Goal: Task Accomplishment & Management: Complete application form

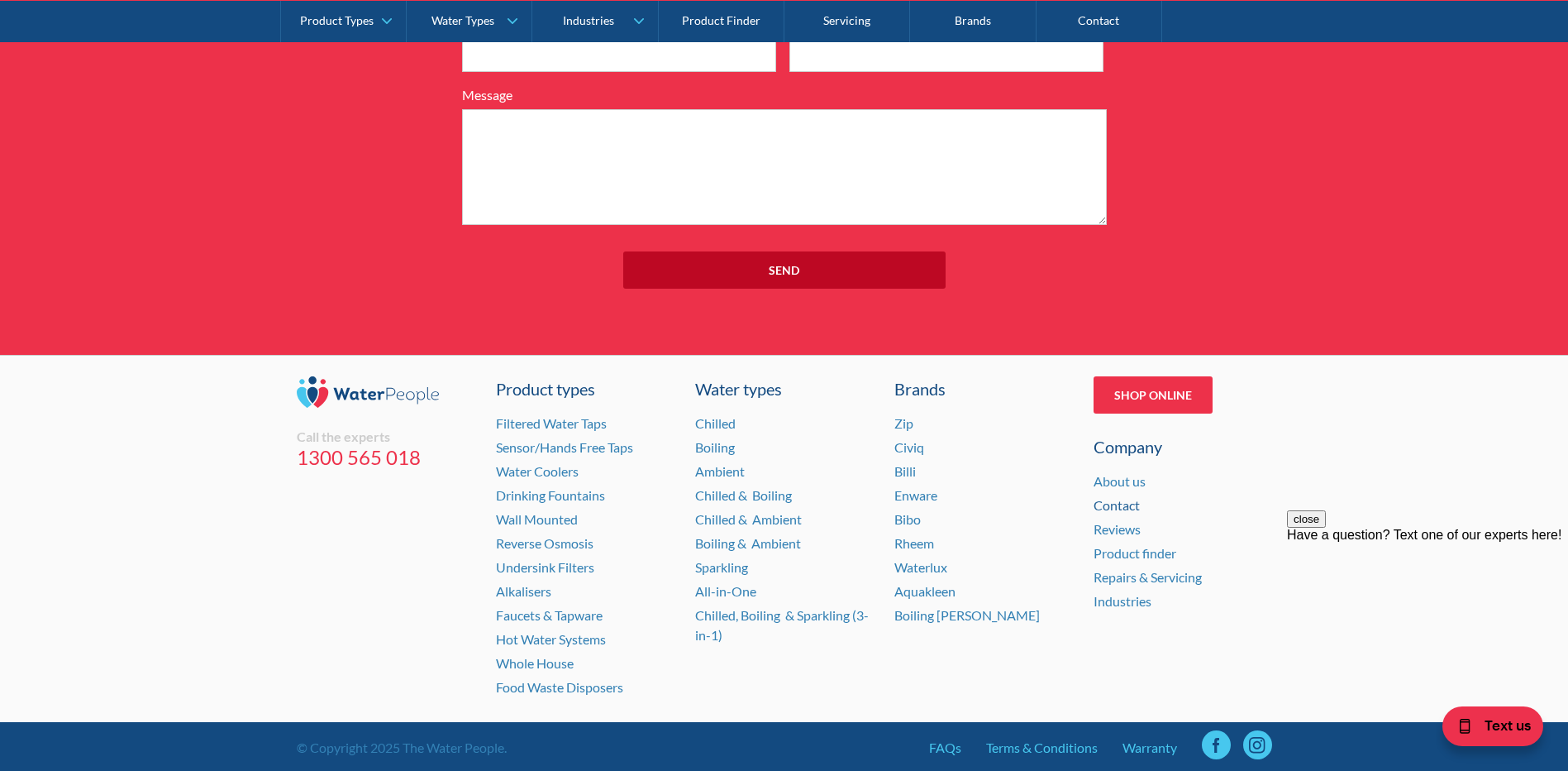
click at [1108, 497] on link "Contact" at bounding box center [1116, 505] width 46 height 16
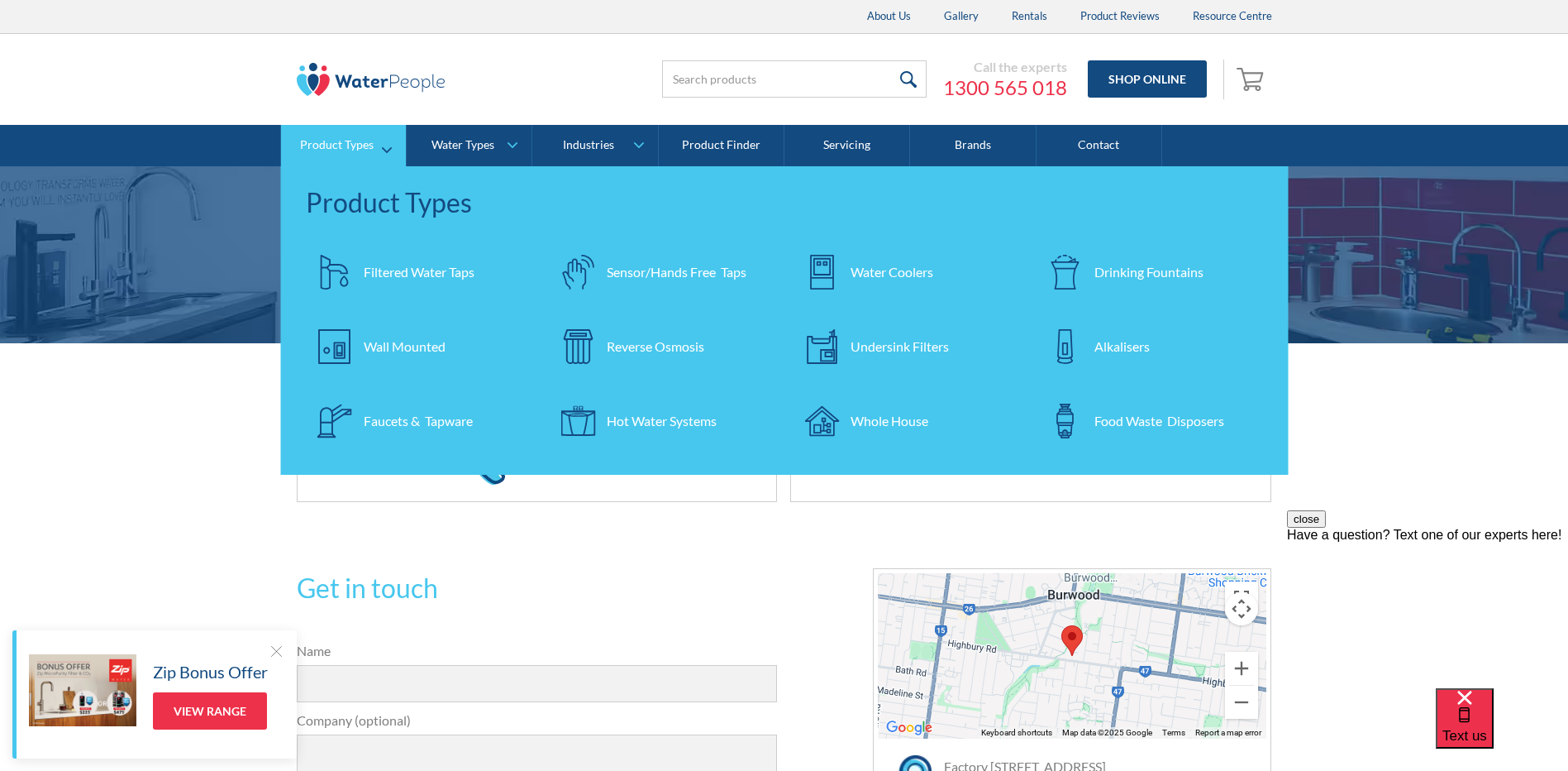
click at [882, 265] on div "Water Coolers" at bounding box center [891, 271] width 82 height 20
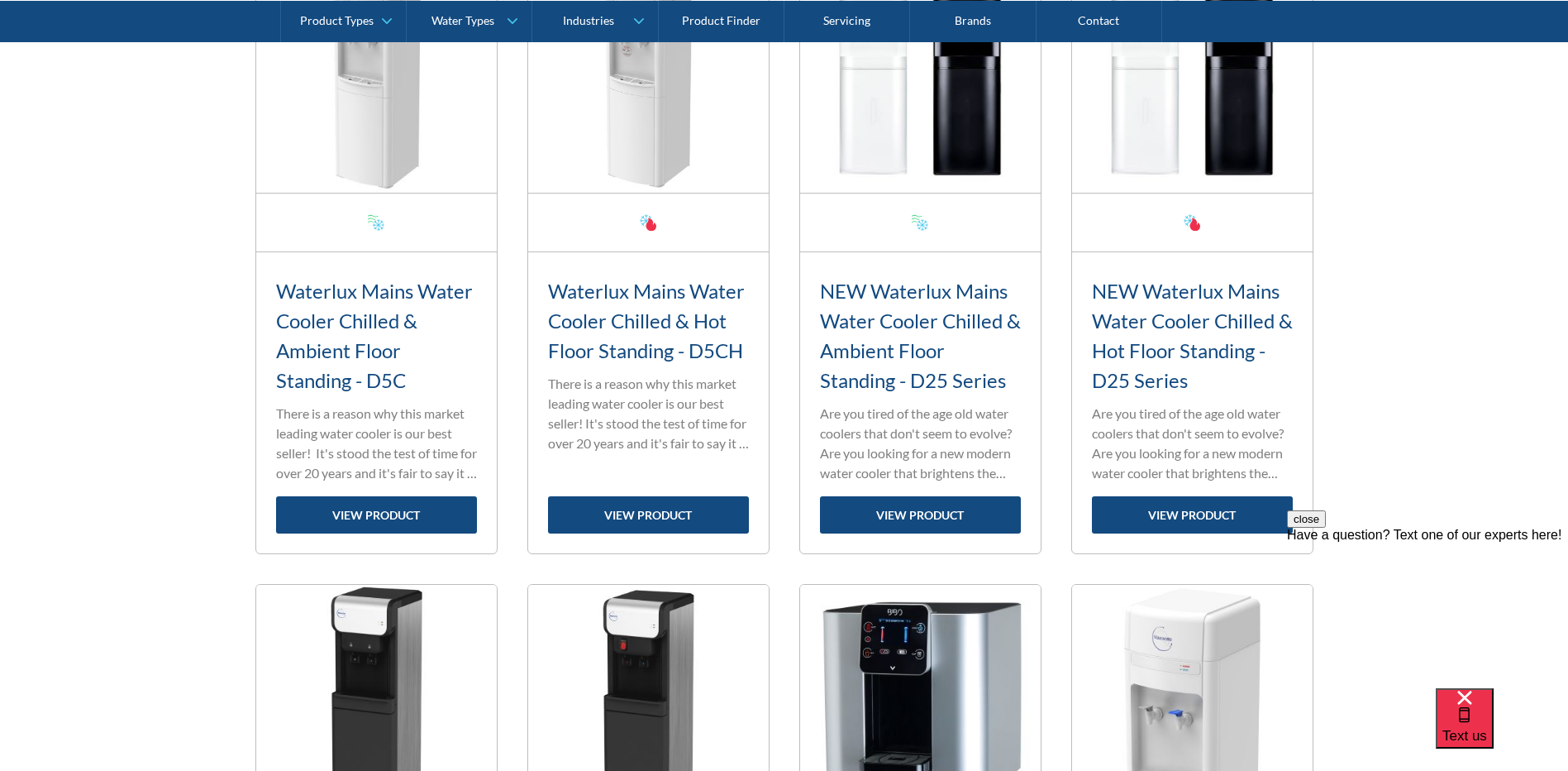
scroll to position [744, 0]
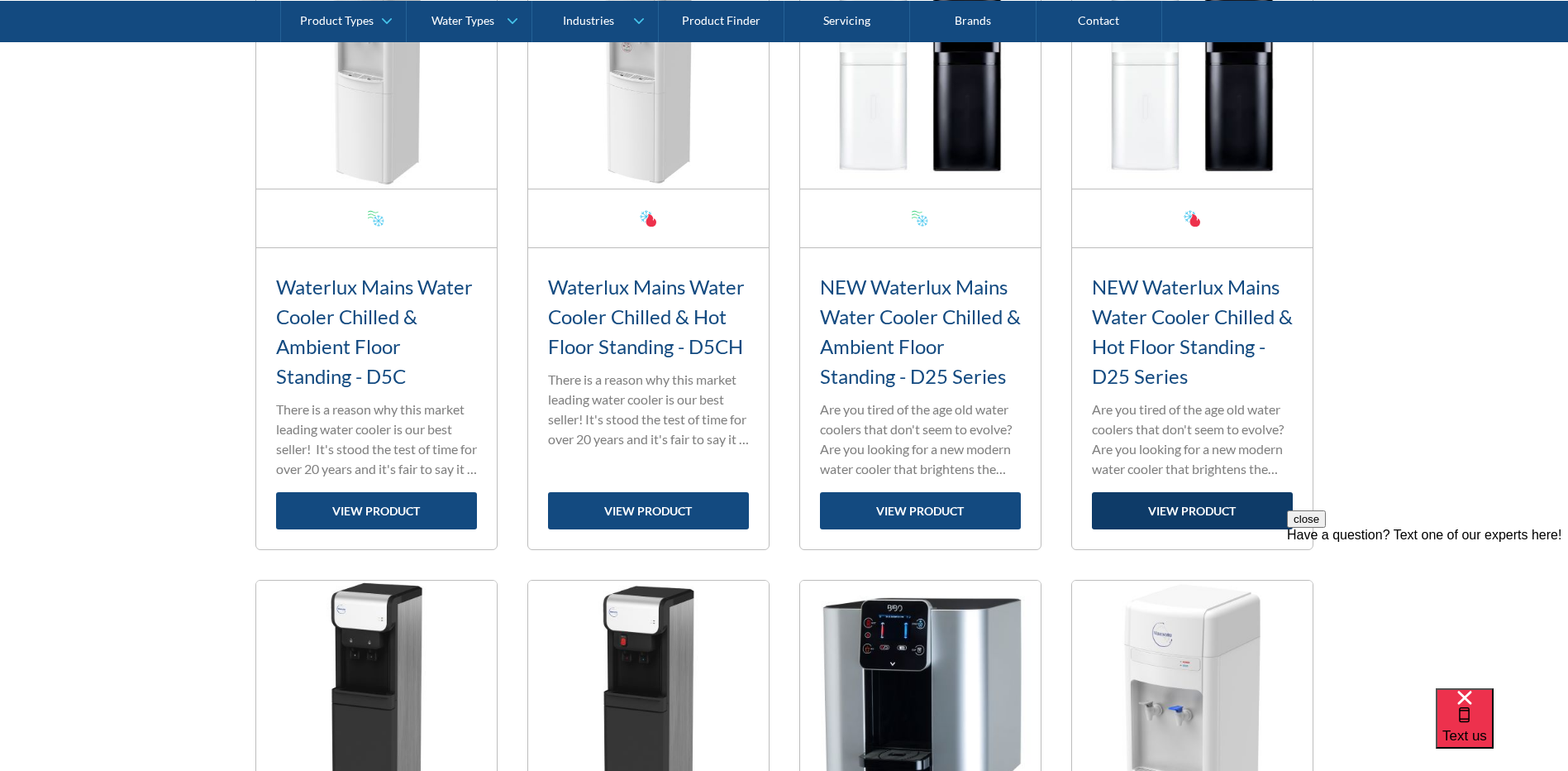
click at [1191, 501] on link "view product" at bounding box center [1192, 510] width 201 height 37
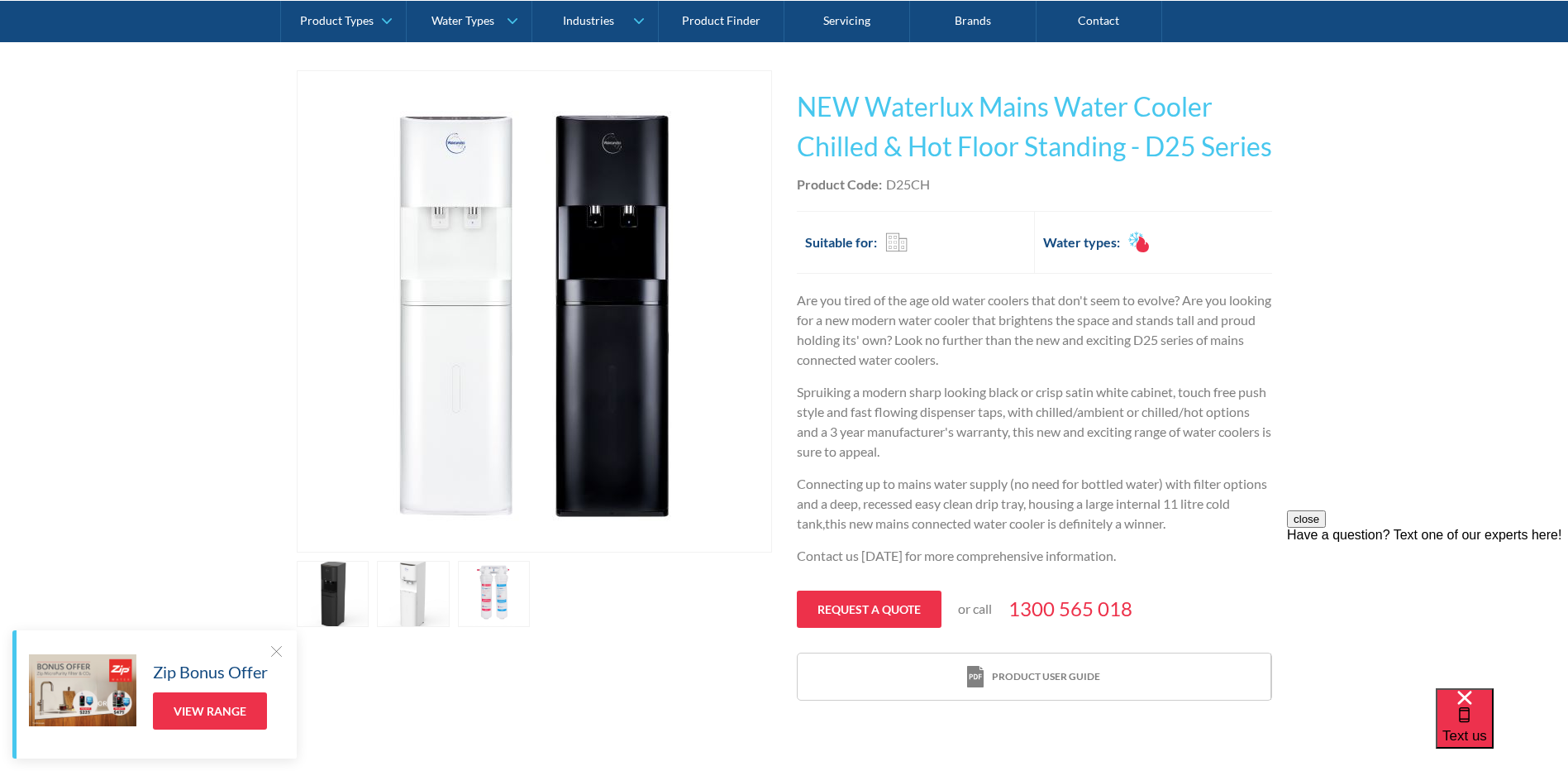
scroll to position [330, 0]
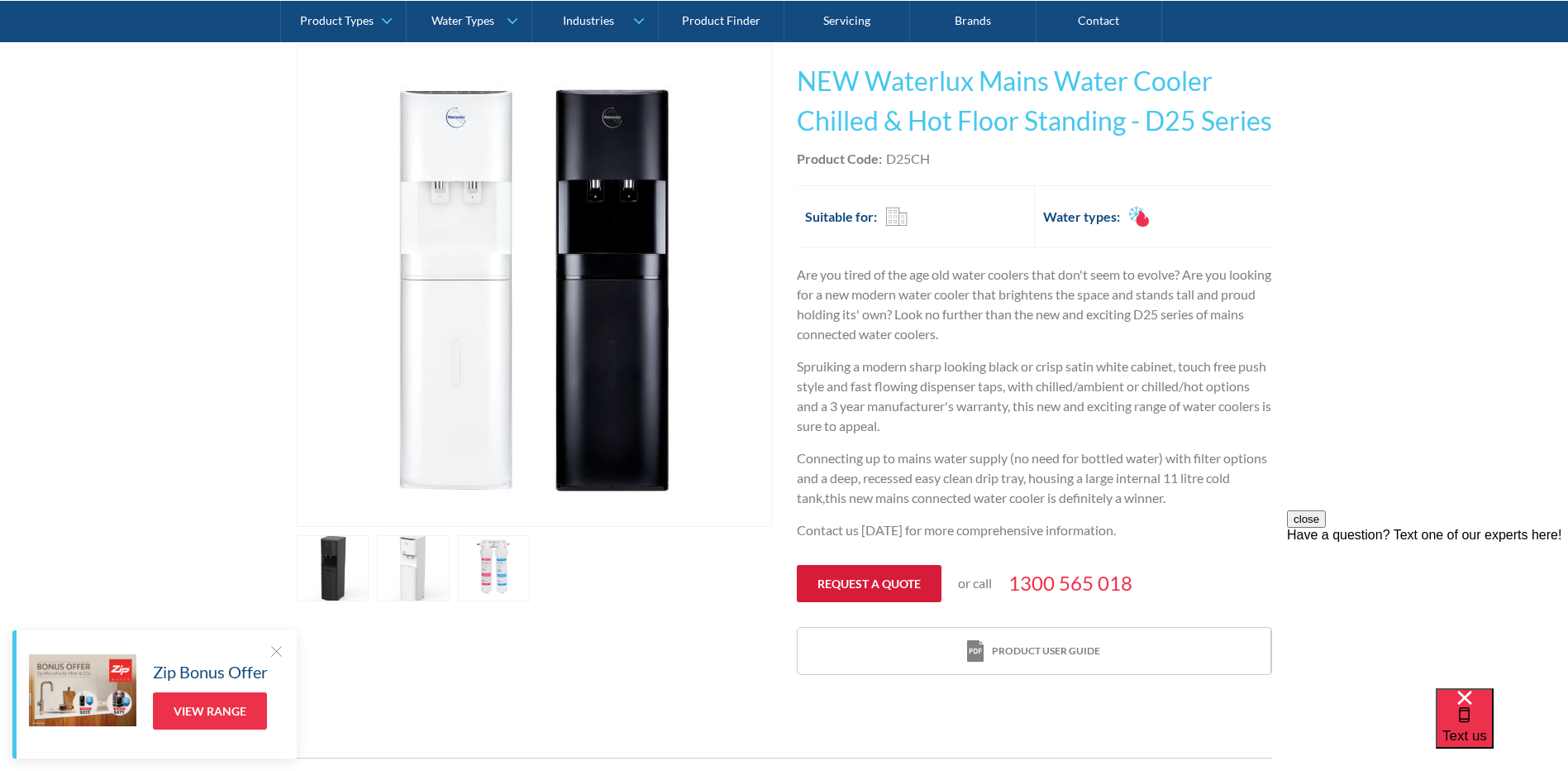
click at [883, 580] on link "Request a quote" at bounding box center [869, 583] width 145 height 37
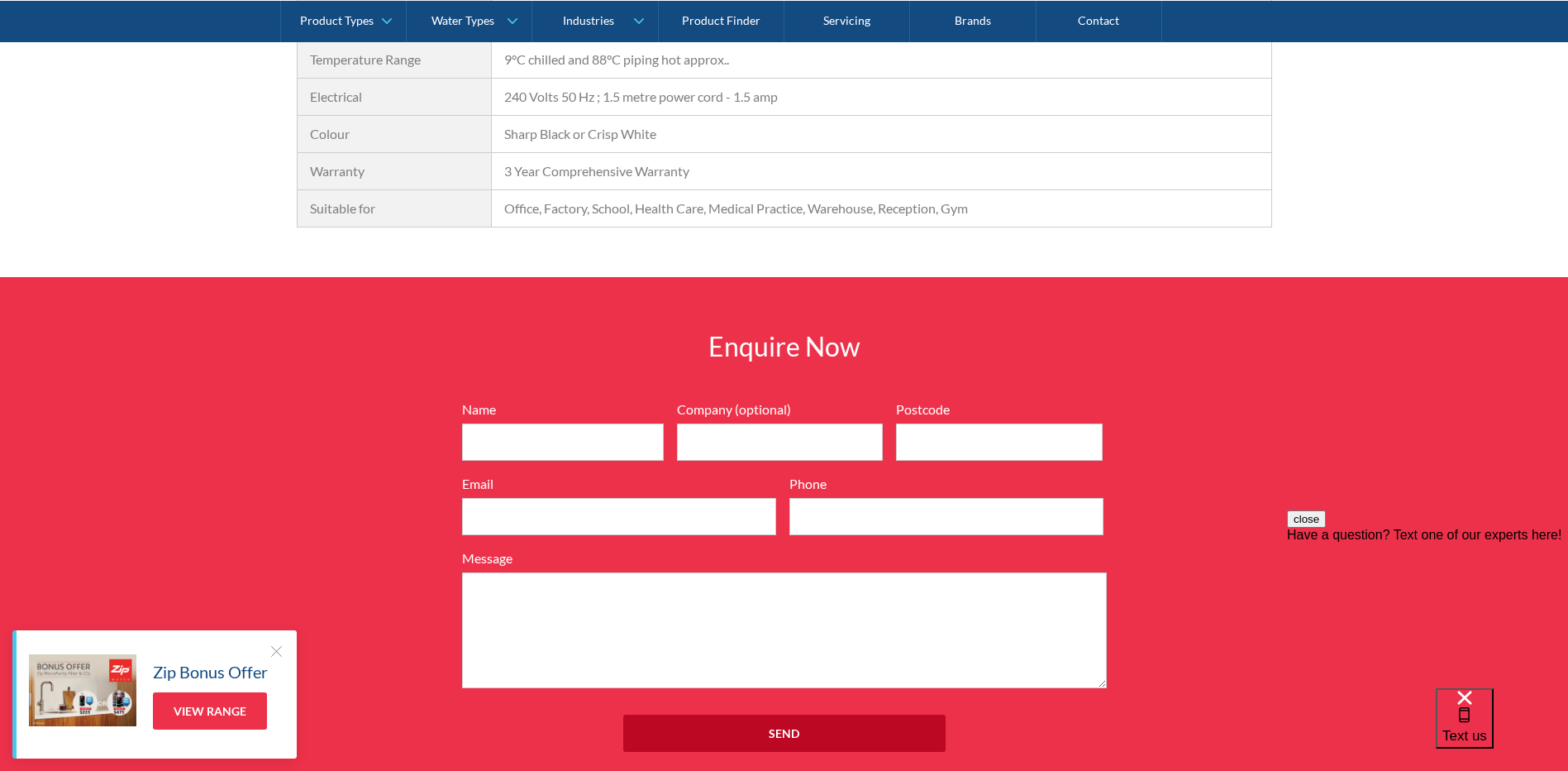
scroll to position [1654, 0]
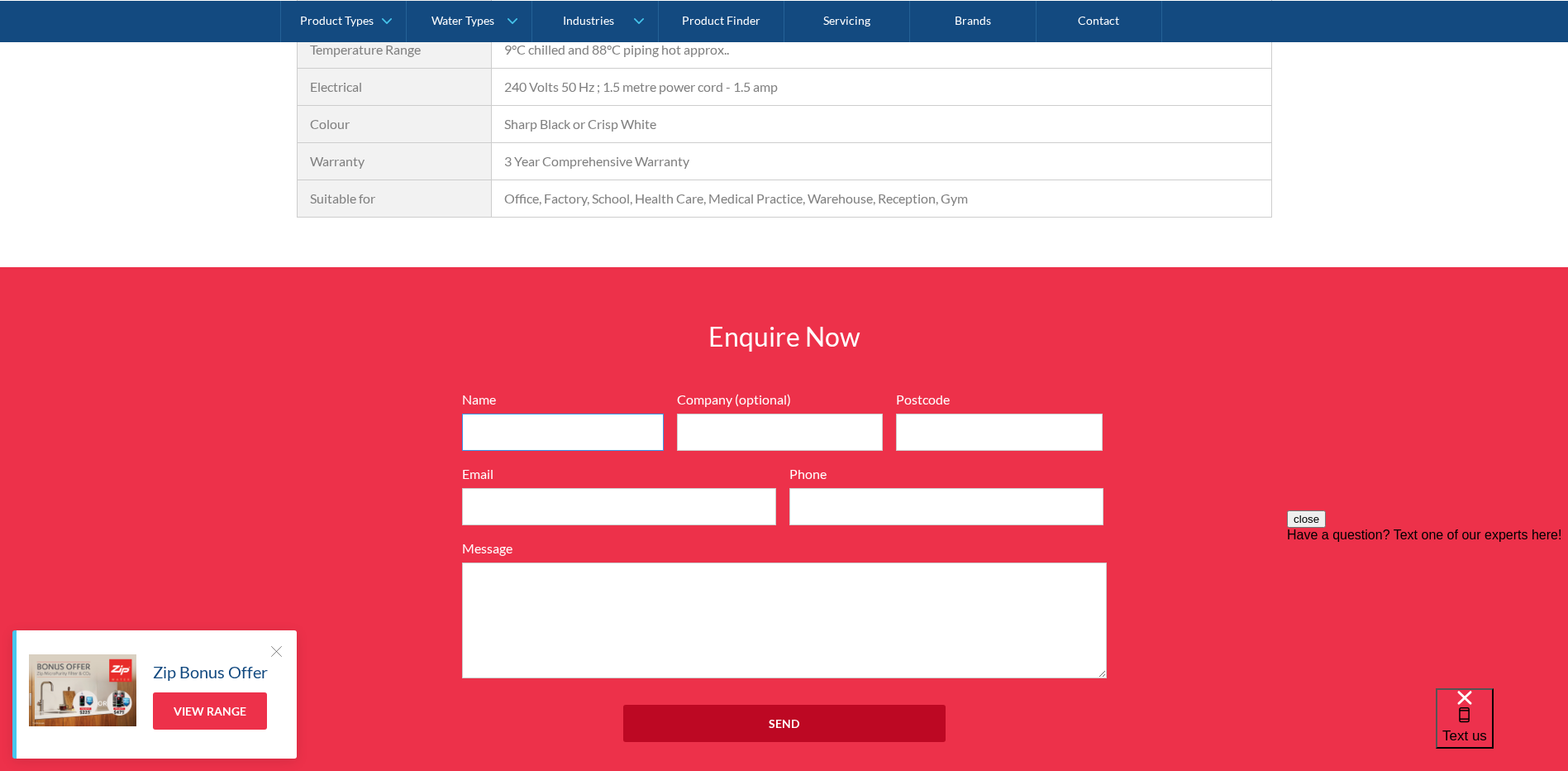
click at [582, 420] on input "Name" at bounding box center [563, 432] width 202 height 37
type input "Justin"
type input "Quest Payment Systems"
click at [977, 437] on input "Postcode" at bounding box center [999, 432] width 206 height 37
type input "3122"
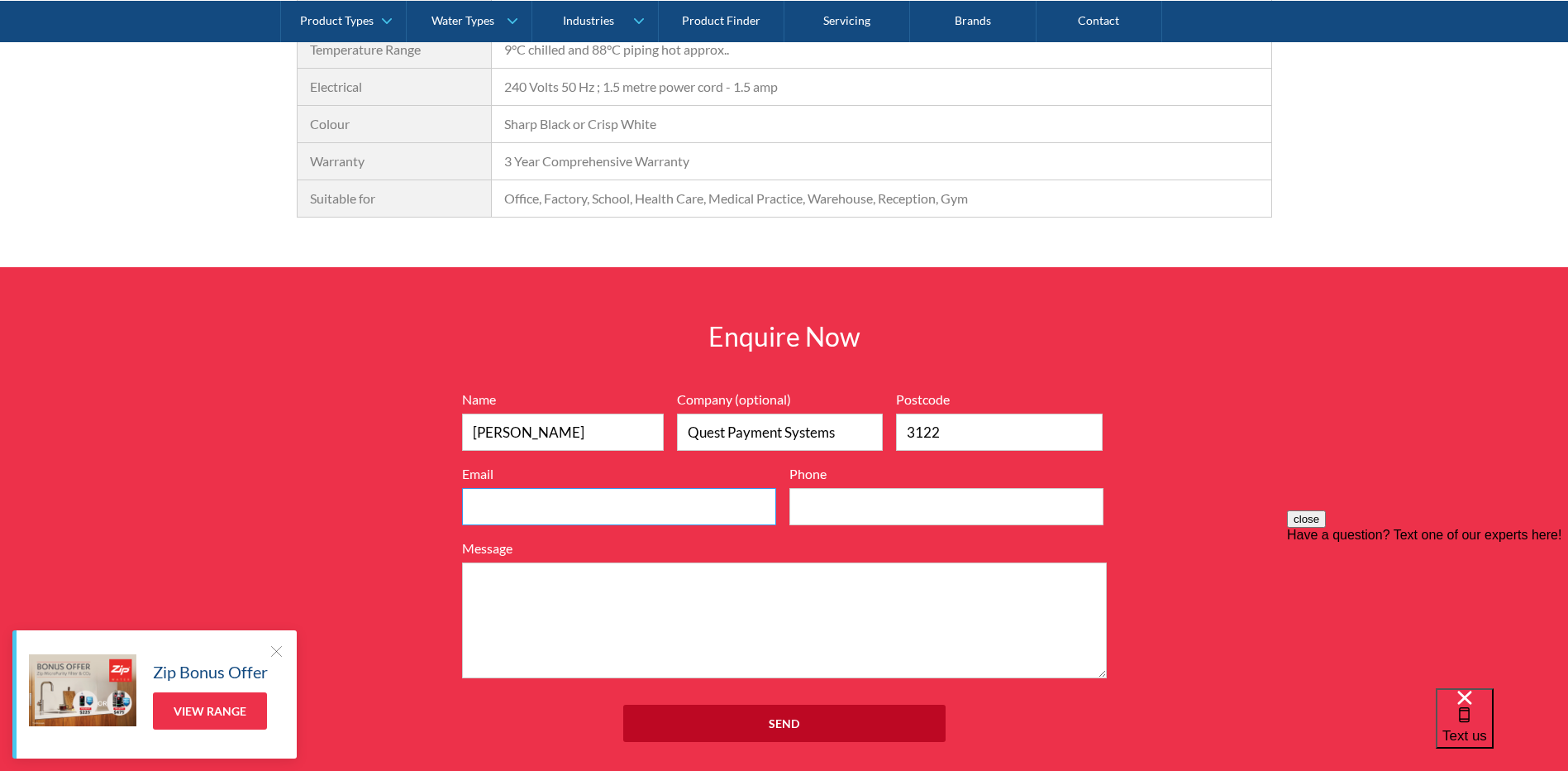
click at [596, 505] on input "Email" at bounding box center [619, 506] width 314 height 37
type input "JUSTINL@QUESTPS.COM.AU"
drag, startPoint x: 909, startPoint y: 504, endPoint x: 654, endPoint y: 487, distance: 255.6
click at [654, 487] on div "Name Justin Company (optional) Quest Payment Systems Postcode 3122 Email JUSTIN…" at bounding box center [784, 533] width 661 height 289
type input "0431209131"
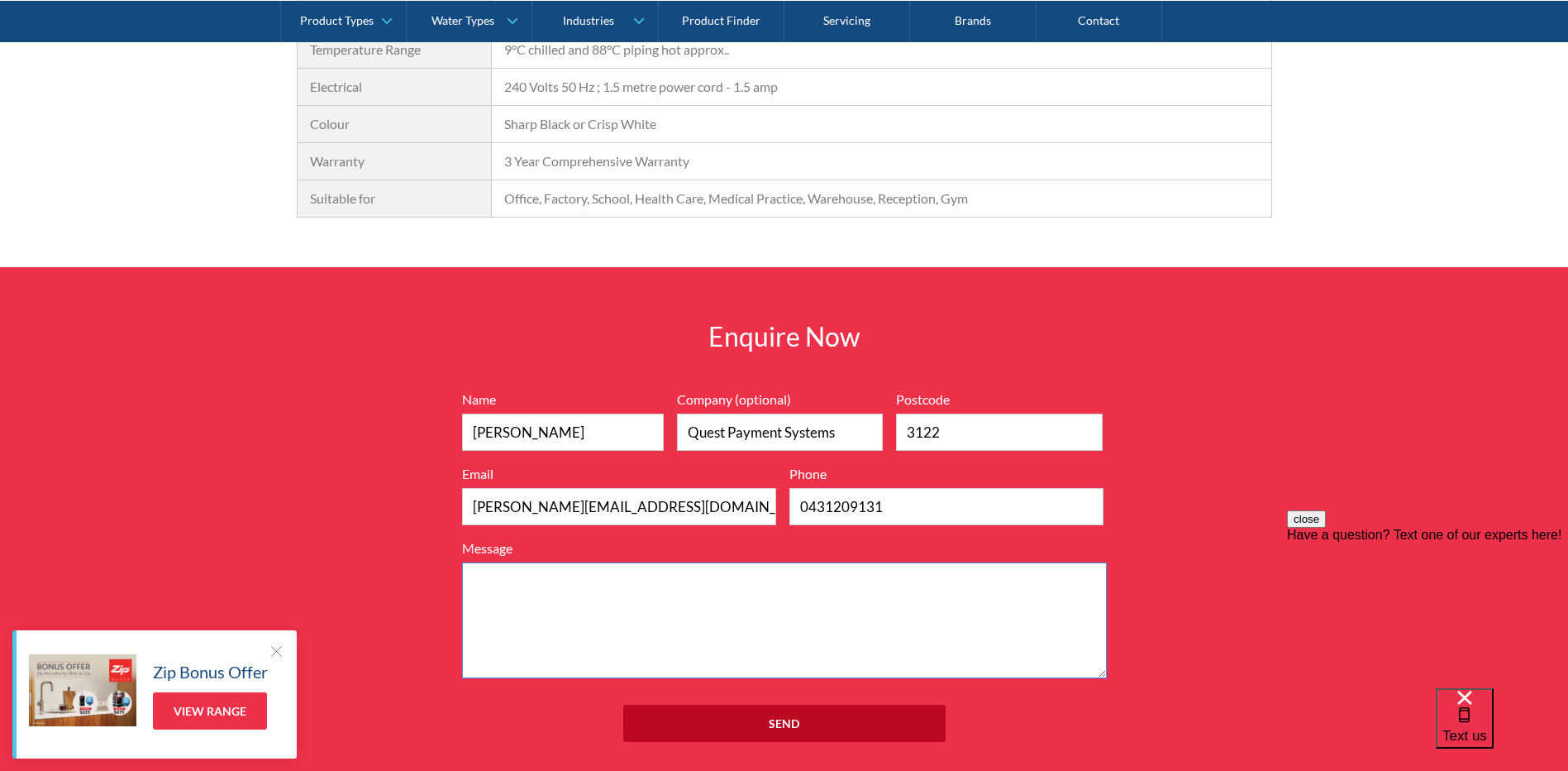
click at [598, 577] on textarea "Message" at bounding box center [784, 619] width 645 height 115
click at [702, 581] on textarea "Looking for replacement of our bottle water free standing chiller due to high c…" at bounding box center [784, 619] width 645 height 115
click at [875, 578] on textarea "Looking for replacement of our bottled water free standing chiller due to high …" at bounding box center [784, 619] width 645 height 115
click at [555, 596] on textarea "Looking for replacement of our bottled water free standing chiller (Neverfail) …" at bounding box center [784, 619] width 645 height 115
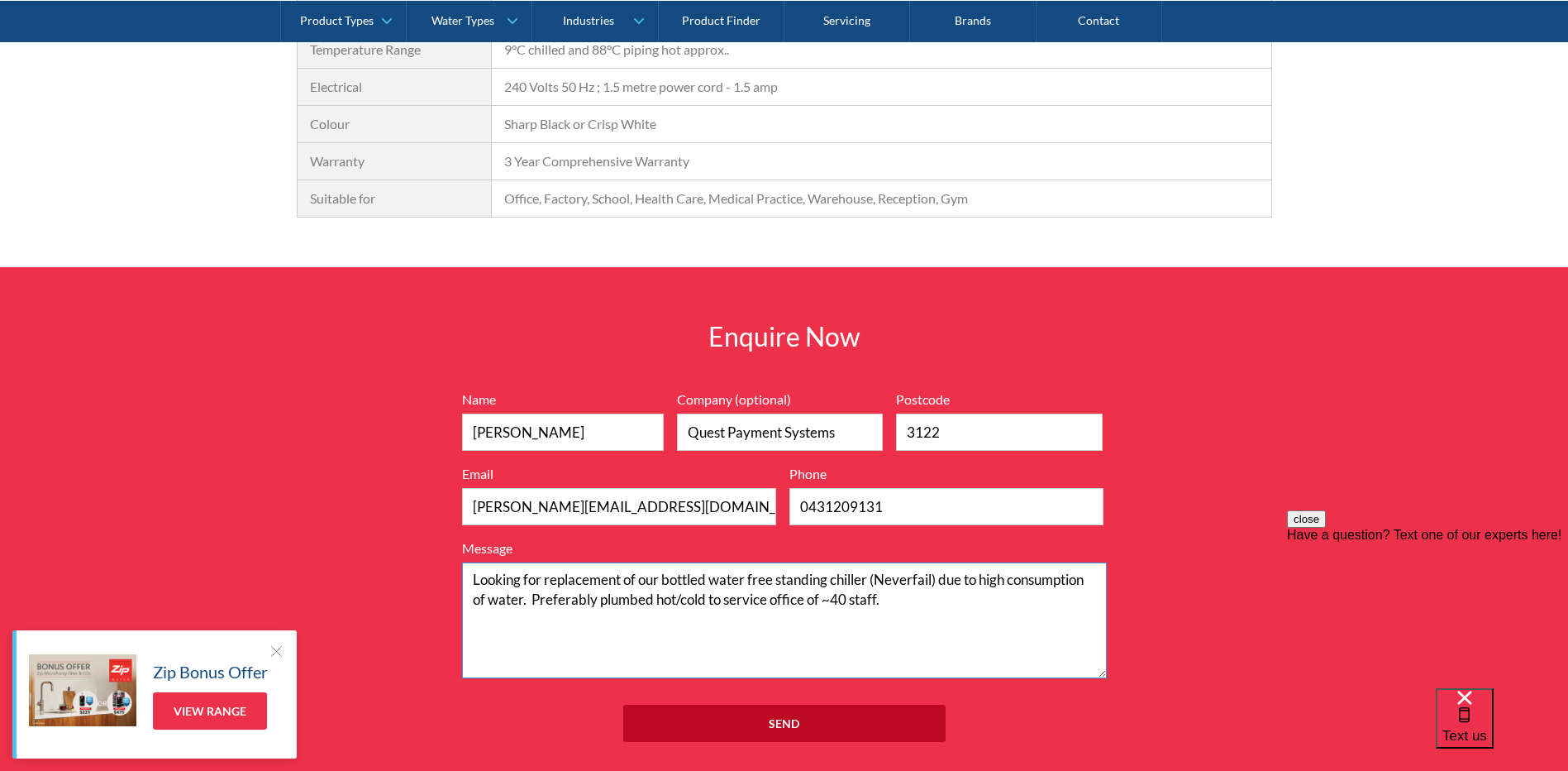
click at [931, 598] on textarea "Looking for replacement of our bottled water free standing chiller (Neverfail) …" at bounding box center [784, 619] width 645 height 115
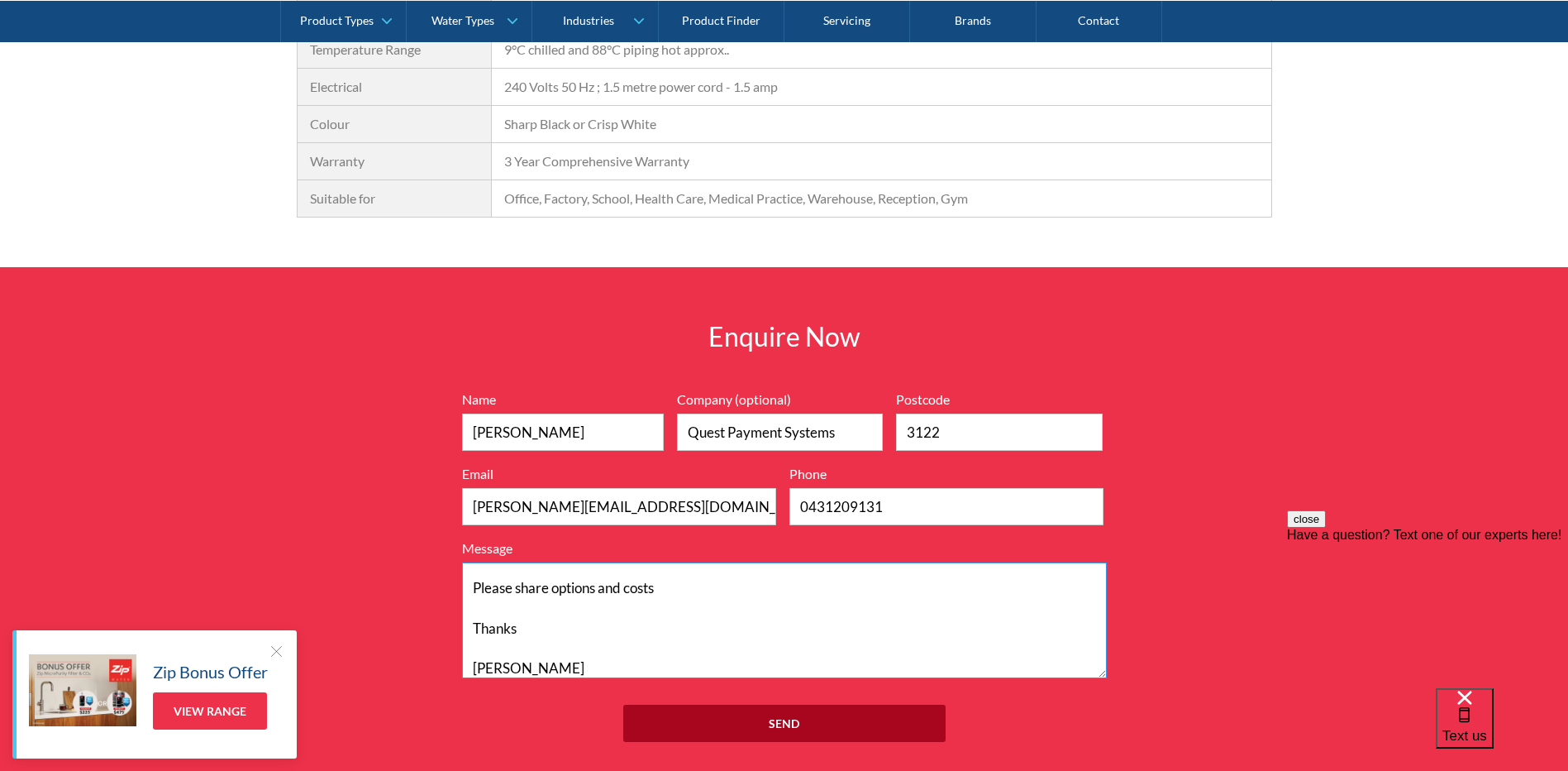
type textarea "Looking for replacement of our bottled water free standing chiller (Neverfail) …"
click at [784, 727] on input "Send" at bounding box center [784, 722] width 322 height 37
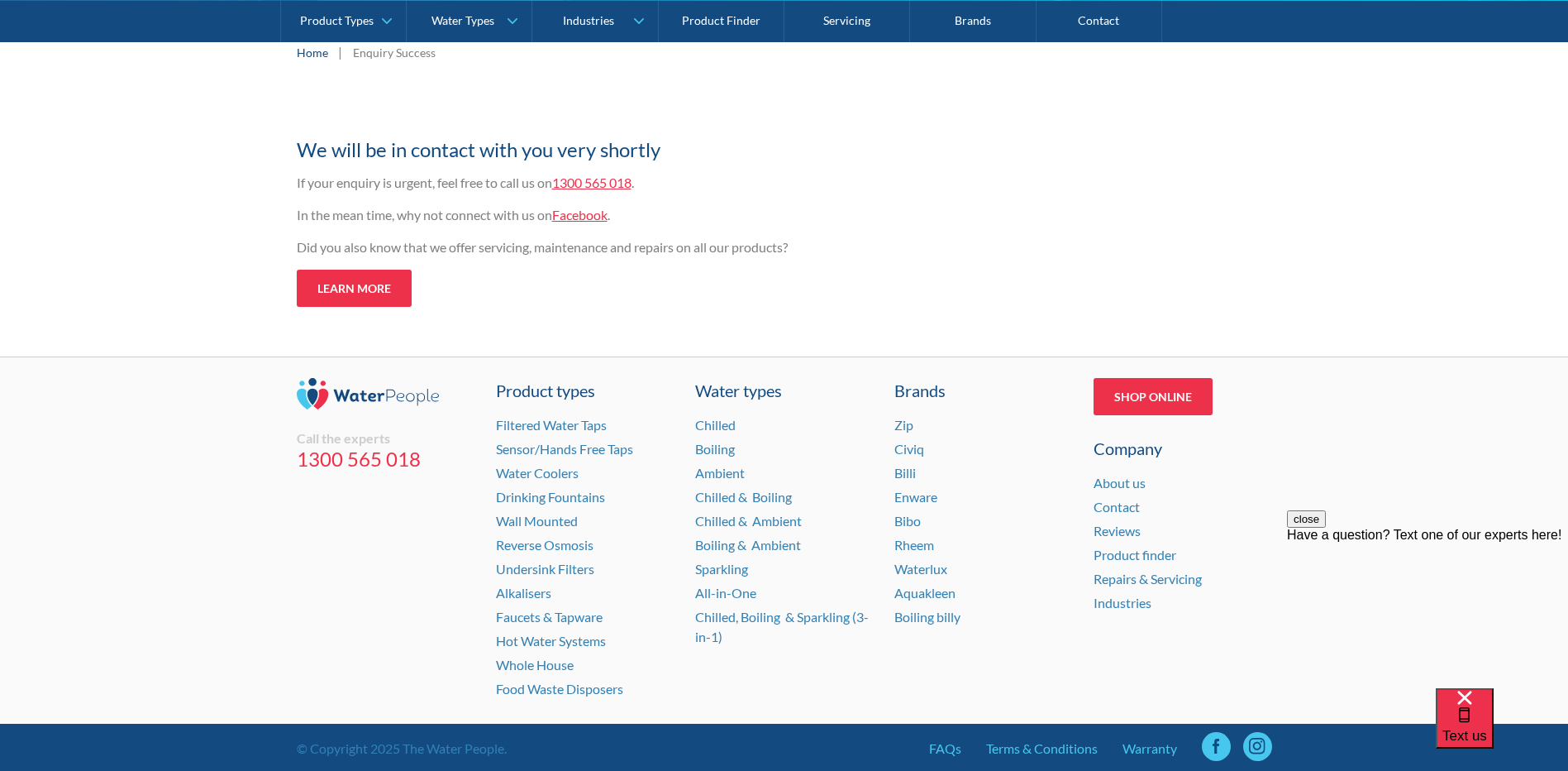
scroll to position [248, 0]
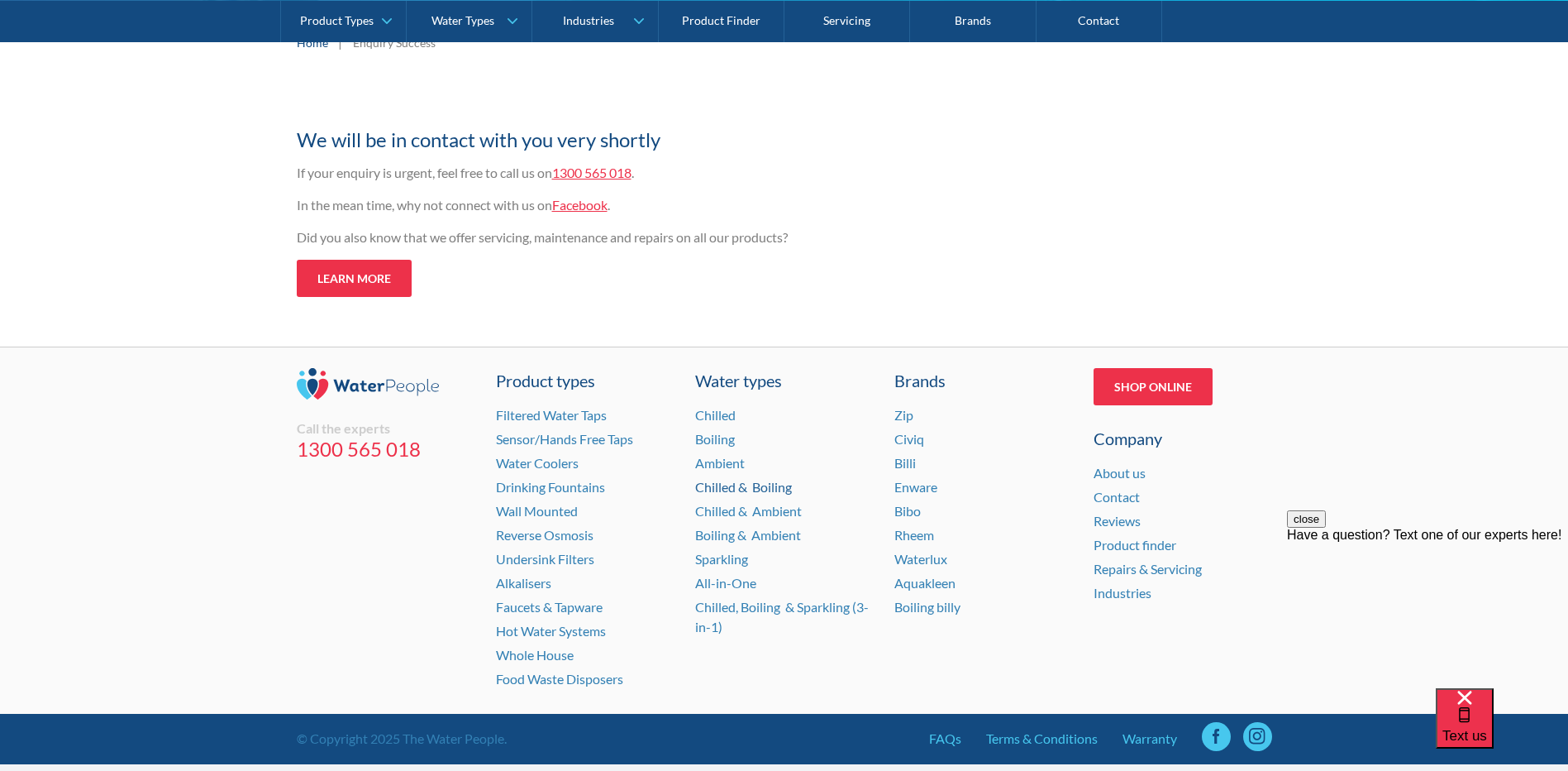
click at [768, 487] on link "Chilled & Boiling" at bounding box center [744, 487] width 97 height 16
